Goal: Obtain resource: Download file/media

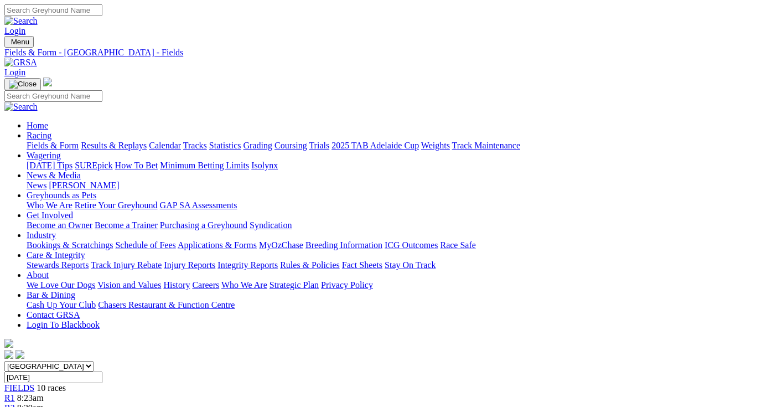
click at [102, 371] on input "[DATE]" at bounding box center [53, 377] width 98 height 12
type input "[DATE]"
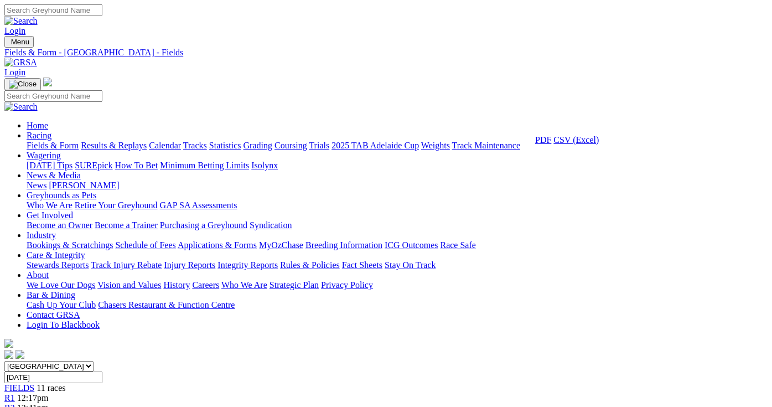
drag, startPoint x: 582, startPoint y: 292, endPoint x: 568, endPoint y: 293, distance: 13.8
click at [582, 144] on link "CSV (Excel)" at bounding box center [575, 139] width 45 height 9
